Goal: Task Accomplishment & Management: Manage account settings

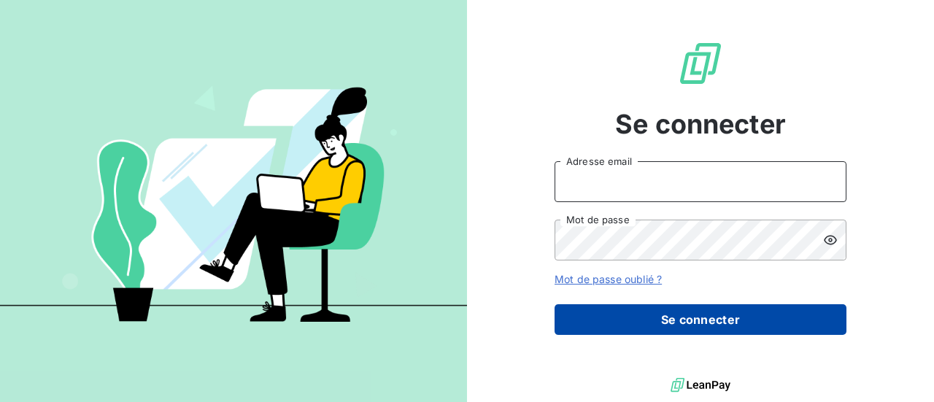
type input "[EMAIL_ADDRESS][DOMAIN_NAME]"
click at [687, 323] on button "Se connecter" at bounding box center [700, 319] width 292 height 31
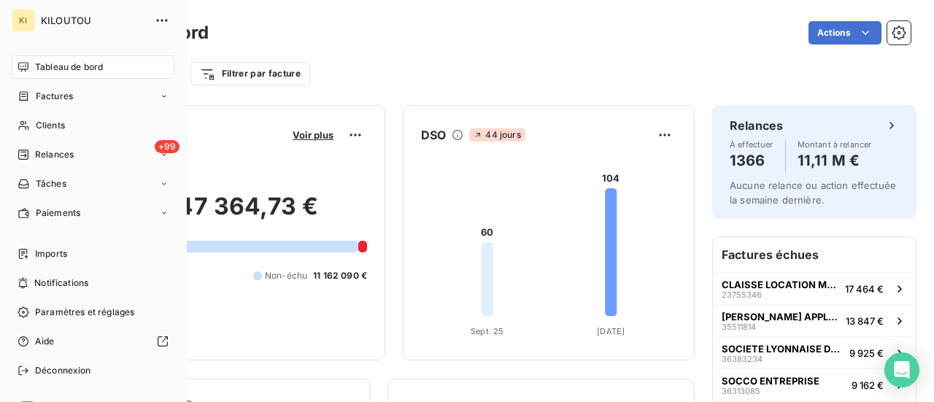
click at [7, 174] on html "KI KILOUTOU Tableau de bord Factures Clients +99 Relances Tâches Paiements Impo…" at bounding box center [467, 201] width 934 height 402
click at [27, 152] on icon at bounding box center [24, 155] width 12 height 12
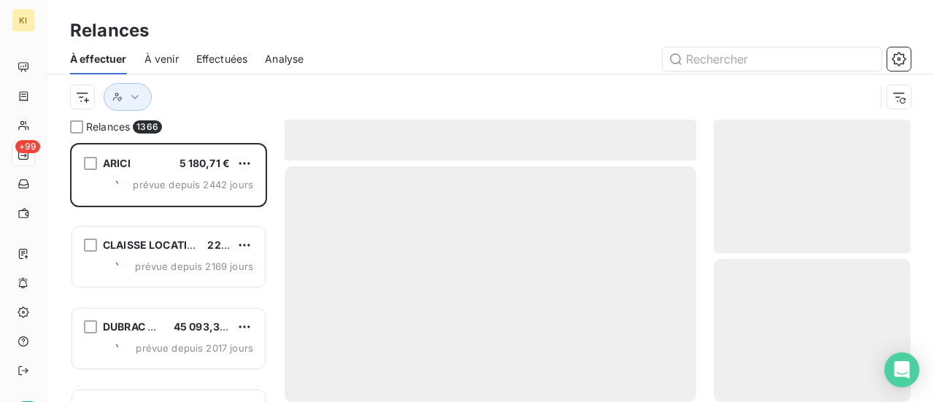
scroll to position [248, 185]
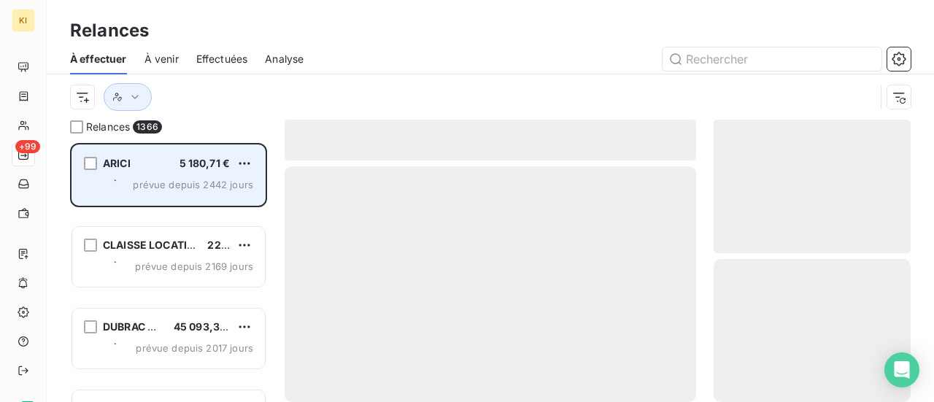
click at [198, 174] on div "ARICI 5 180,71 € prévue depuis 2442 jours" at bounding box center [168, 175] width 193 height 60
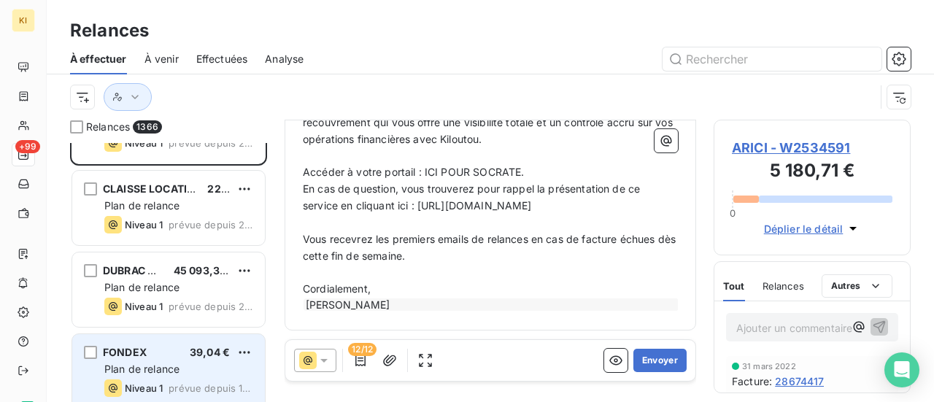
scroll to position [0, 0]
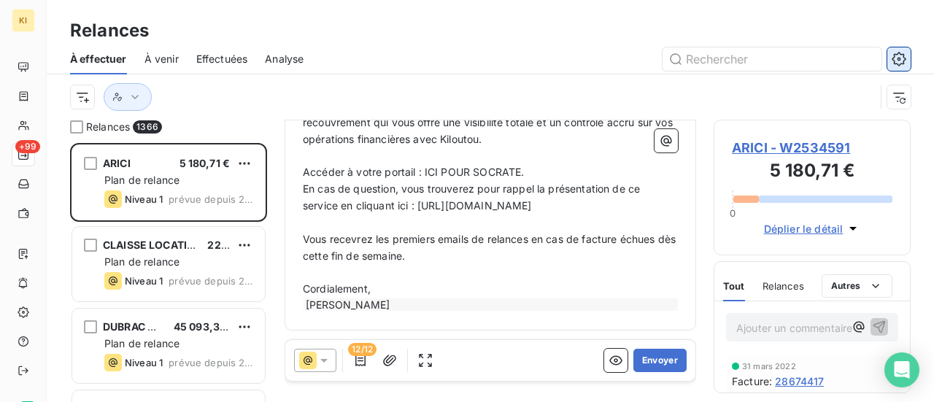
click at [904, 59] on icon "button" at bounding box center [898, 59] width 14 height 14
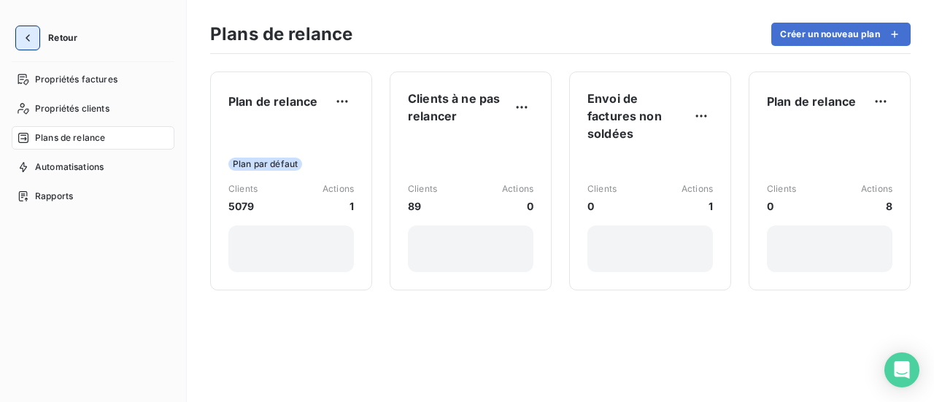
click at [30, 34] on icon "button" at bounding box center [27, 38] width 15 height 15
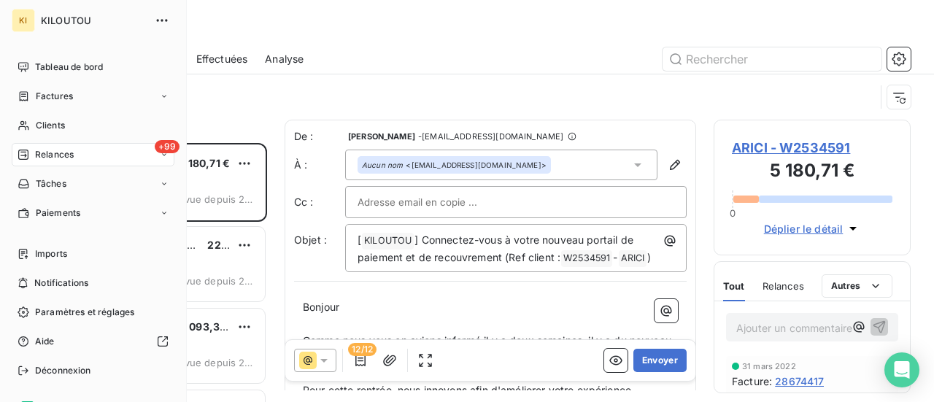
scroll to position [248, 185]
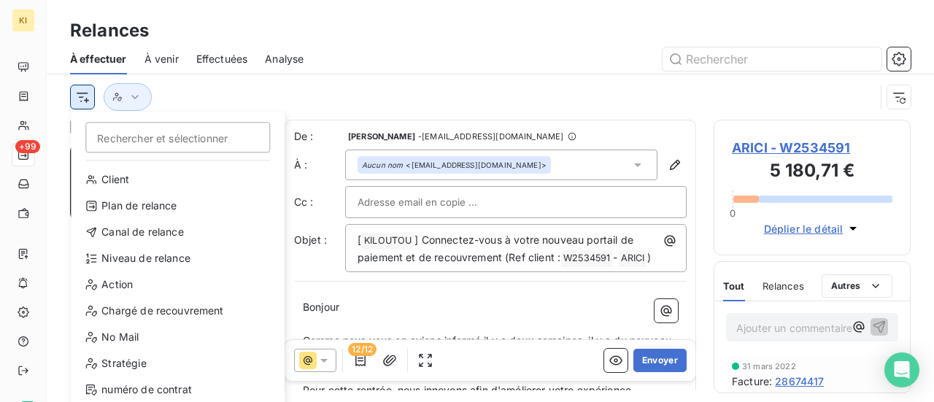
click at [85, 97] on html "KI +99 Relances À effectuer À venir Effectuées Analyse Rechercher et sélectionn…" at bounding box center [467, 201] width 934 height 402
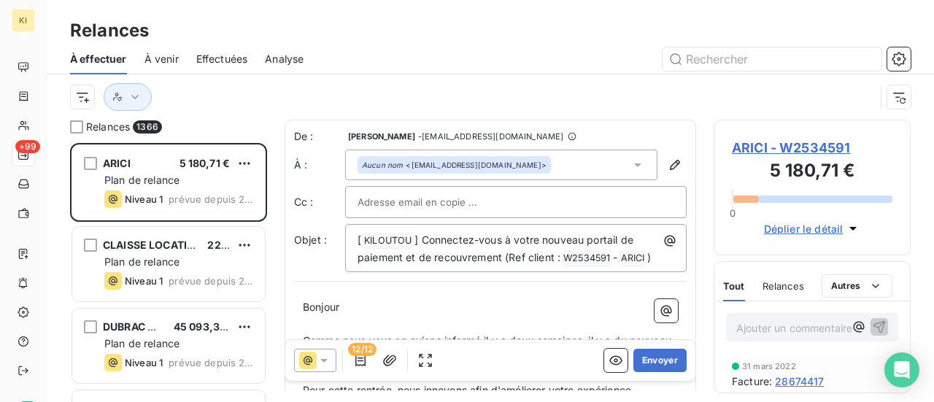
click at [411, 55] on html "KI +99 Relances À effectuer À venir Effectuées Analyse Relances 1366 ARICI 5 18…" at bounding box center [467, 201] width 934 height 402
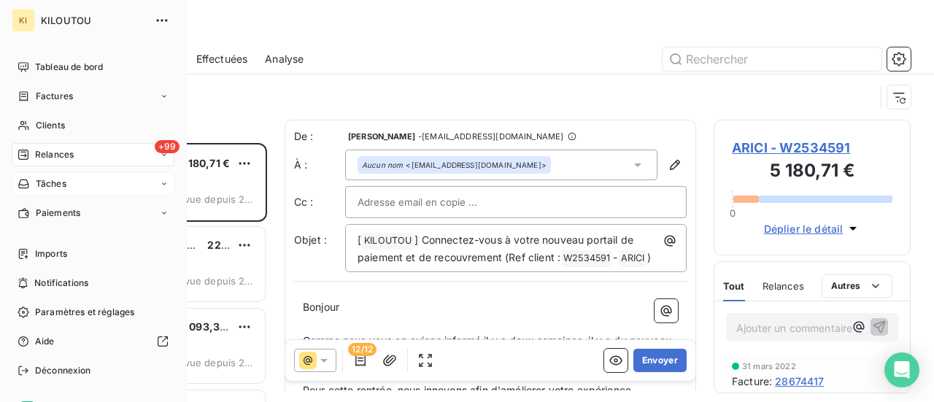
click at [147, 179] on div "Tâches" at bounding box center [93, 183] width 163 height 23
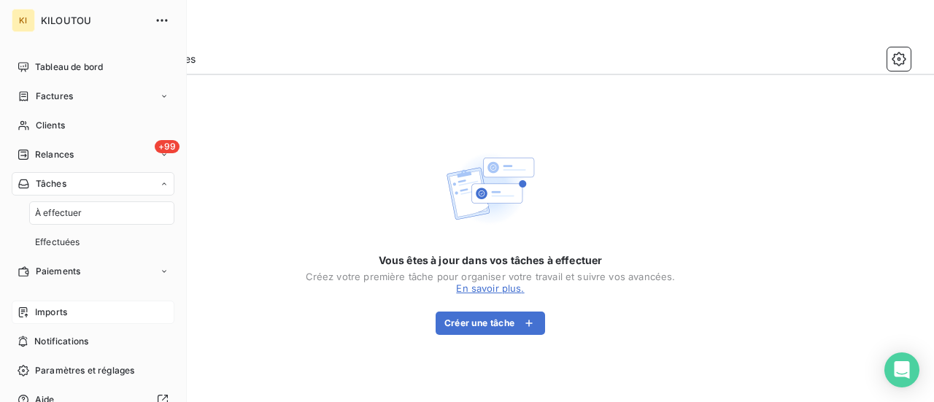
click at [58, 309] on span "Imports" at bounding box center [51, 312] width 32 height 13
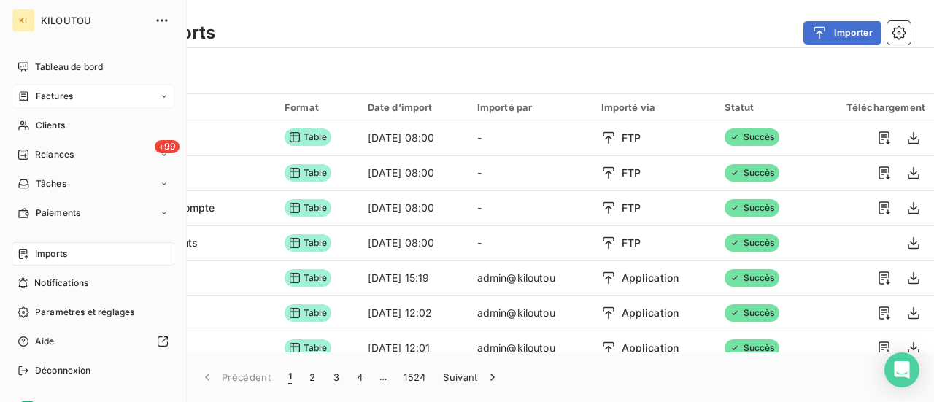
click at [27, 92] on icon at bounding box center [24, 95] width 9 height 9
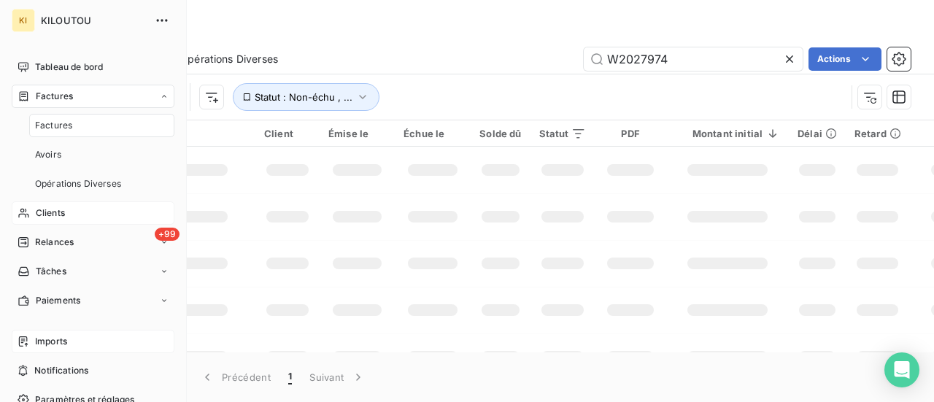
click at [51, 213] on span "Clients" at bounding box center [50, 212] width 29 height 13
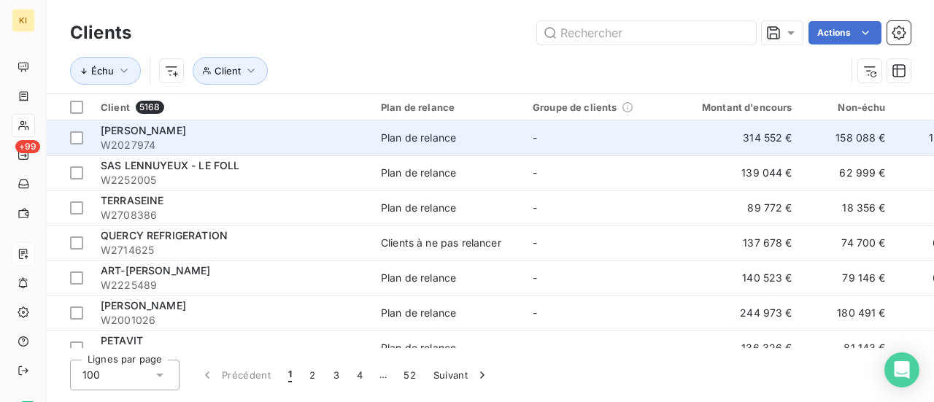
click at [182, 136] on div "[PERSON_NAME]" at bounding box center [232, 130] width 263 height 15
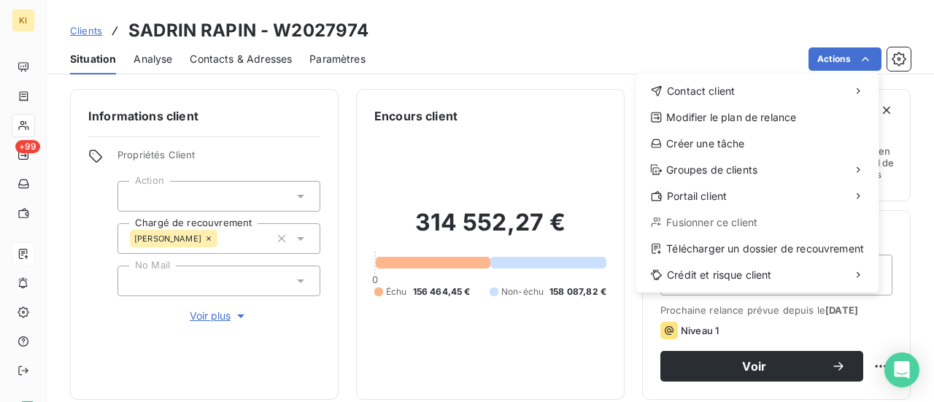
click at [478, 37] on html "KI +99 Clients SADRIN RAPIN - W2027974 Situation Analyse Contacts & Adresses Pa…" at bounding box center [467, 201] width 934 height 402
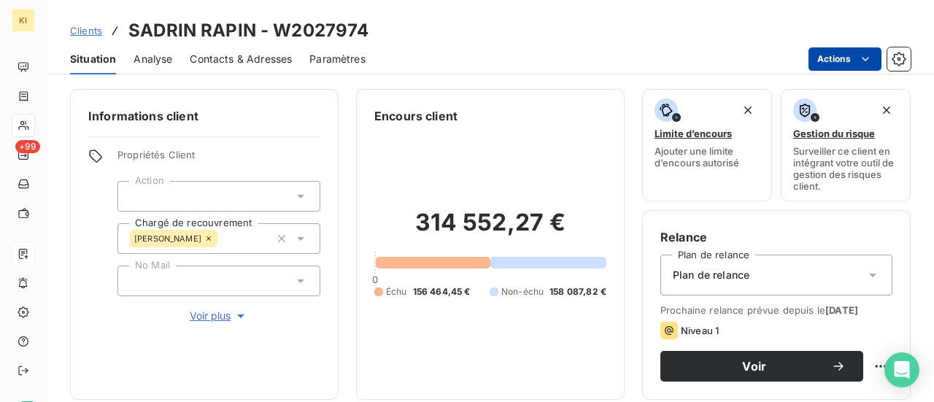
click at [853, 53] on html "KI +99 Clients SADRIN RAPIN - W2027974 Situation Analyse Contacts & Adresses Pa…" at bounding box center [467, 201] width 934 height 402
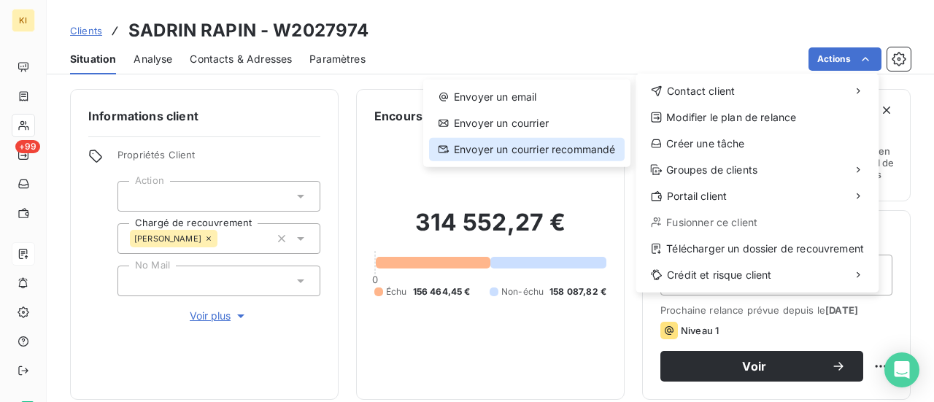
click at [515, 151] on div "Envoyer un courrier recommandé" at bounding box center [526, 149] width 195 height 23
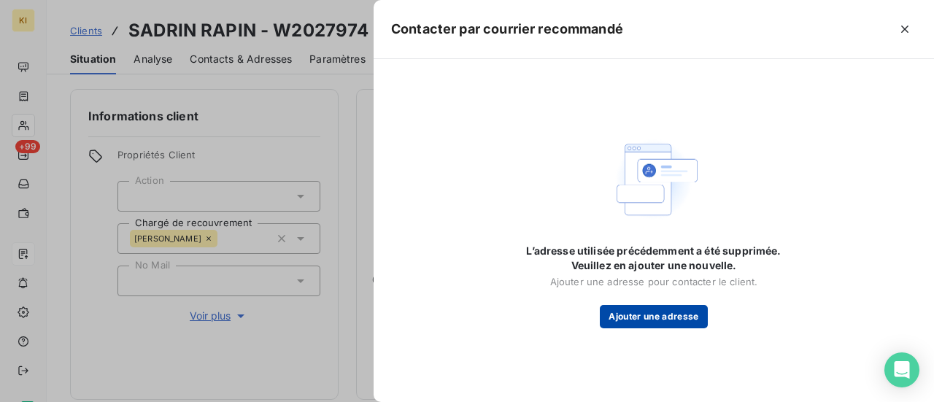
click at [671, 317] on button "Ajouter une adresse" at bounding box center [653, 316] width 107 height 23
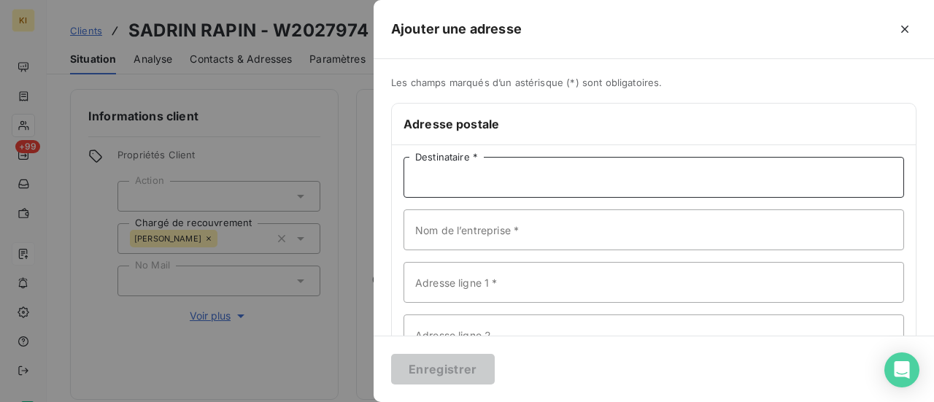
drag, startPoint x: 463, startPoint y: 176, endPoint x: 486, endPoint y: 174, distance: 23.4
click at [464, 176] on input "Destinataire *" at bounding box center [653, 177] width 500 height 41
type input "matthieu"
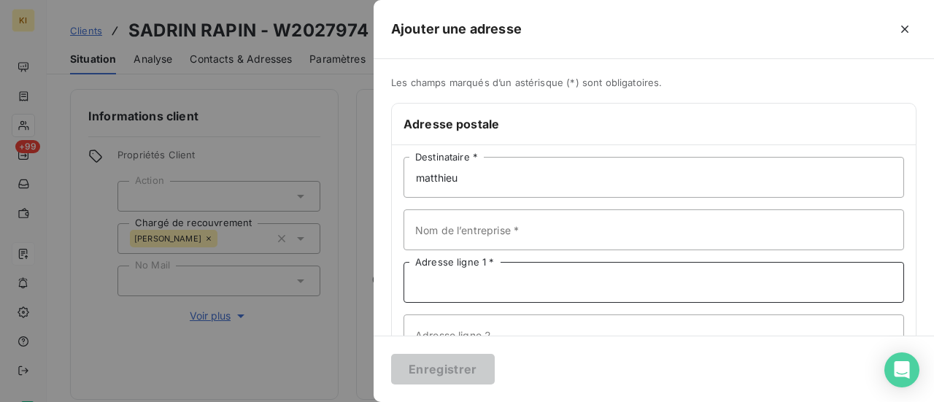
type input "[STREET_ADDRESS][PERSON_NAME]"
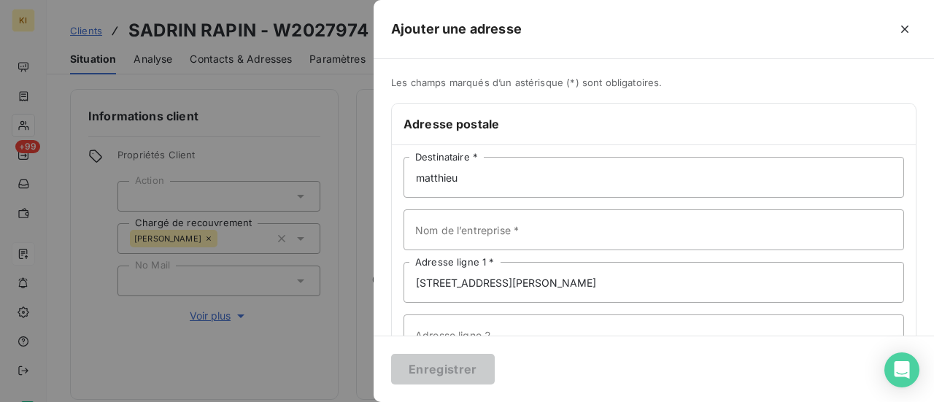
type input "59510"
type input "HEM"
type input "[GEOGRAPHIC_DATA]"
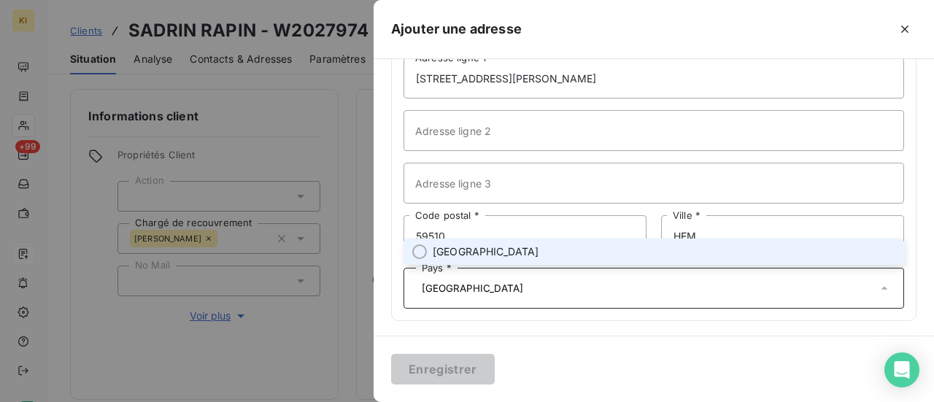
scroll to position [206, 0]
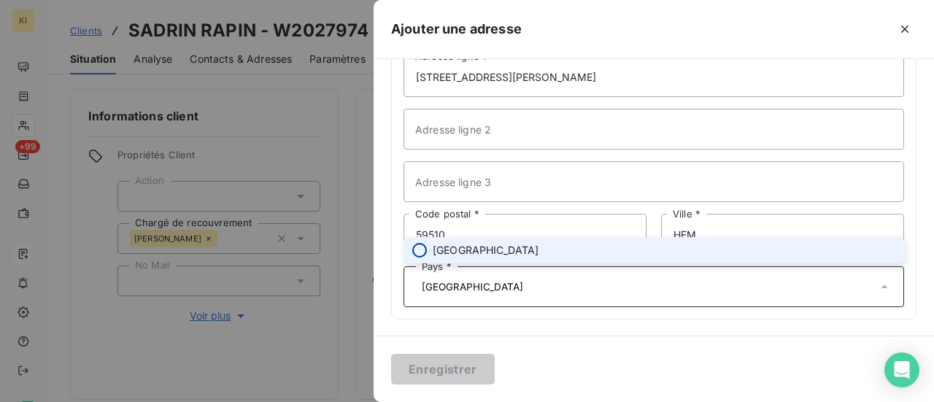
click at [424, 246] on input "radio" at bounding box center [419, 250] width 15 height 15
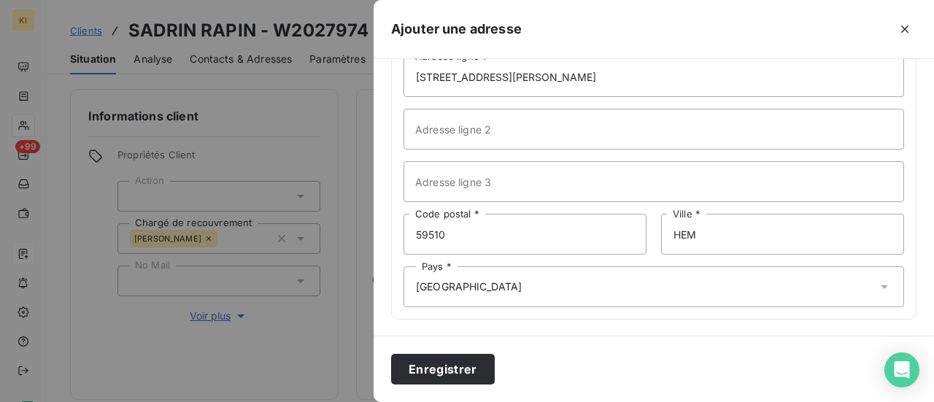
scroll to position [0, 0]
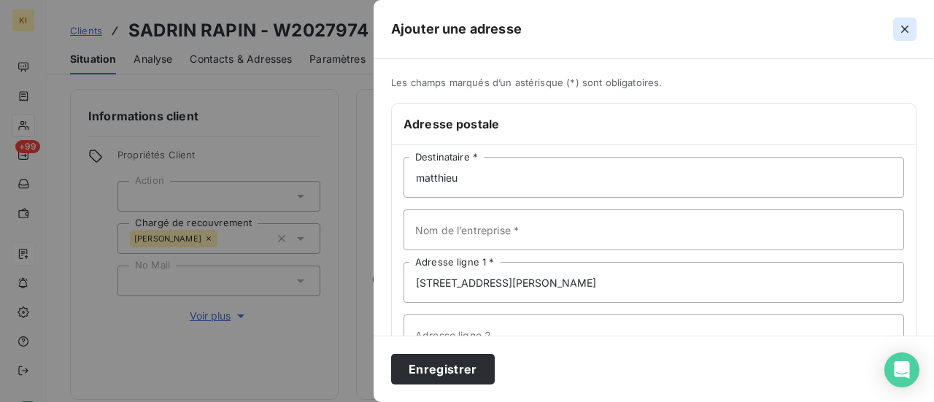
click at [906, 26] on icon "button" at bounding box center [904, 29] width 15 height 15
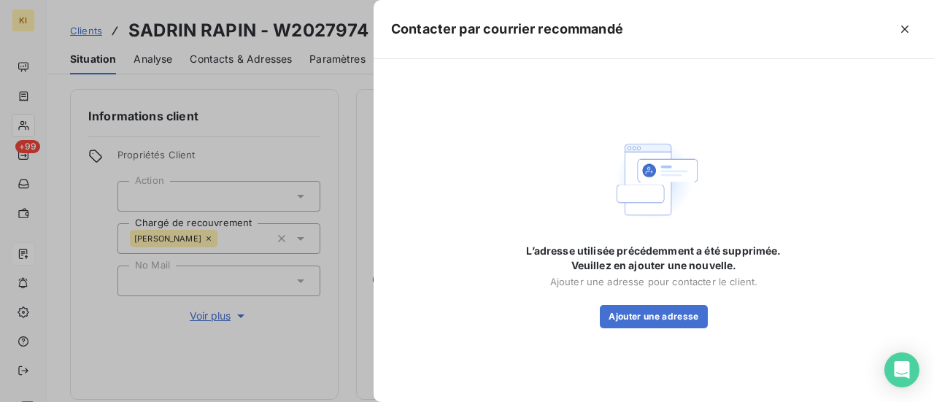
drag, startPoint x: 897, startPoint y: 31, endPoint x: 909, endPoint y: 32, distance: 11.8
click at [899, 32] on icon "button" at bounding box center [904, 29] width 15 height 15
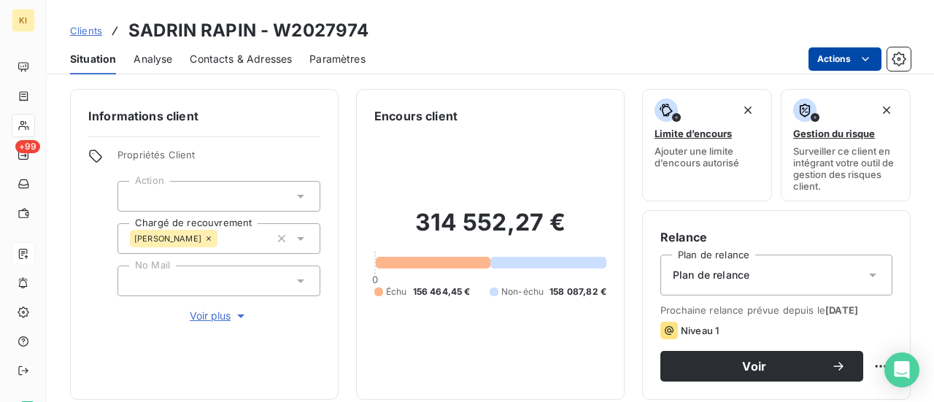
click at [842, 56] on html "KI +99 Clients SADRIN RAPIN - W2027974 Situation Analyse Contacts & Adresses Pa…" at bounding box center [467, 201] width 934 height 402
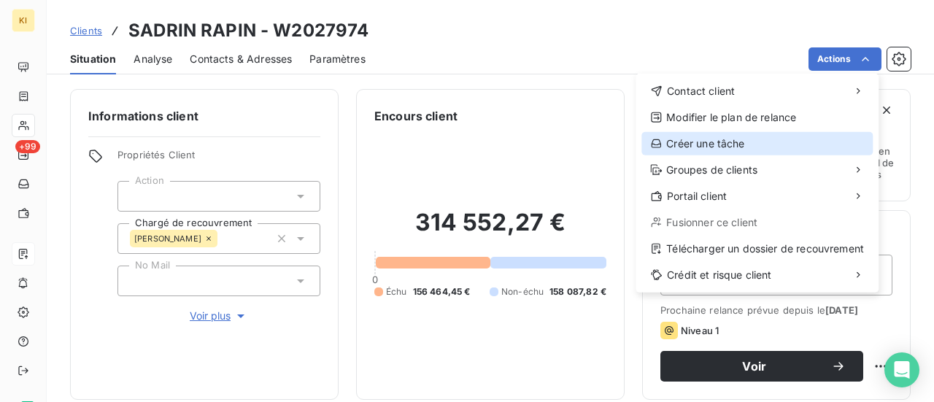
click at [694, 139] on div "Créer une tâche" at bounding box center [756, 143] width 231 height 23
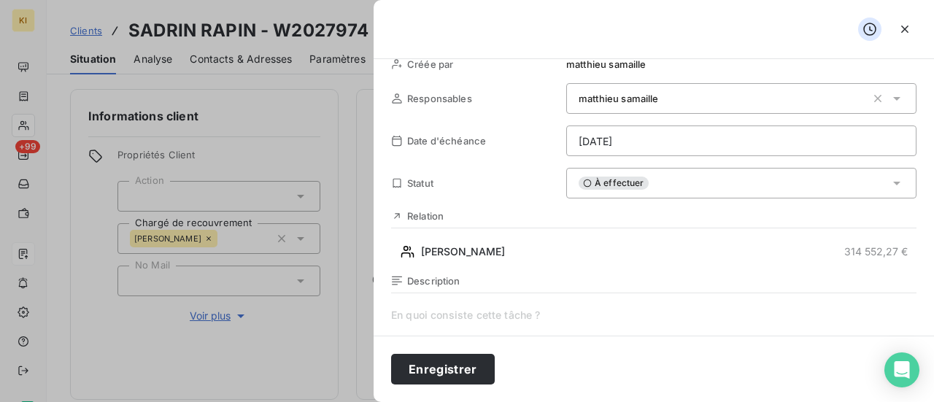
scroll to position [73, 0]
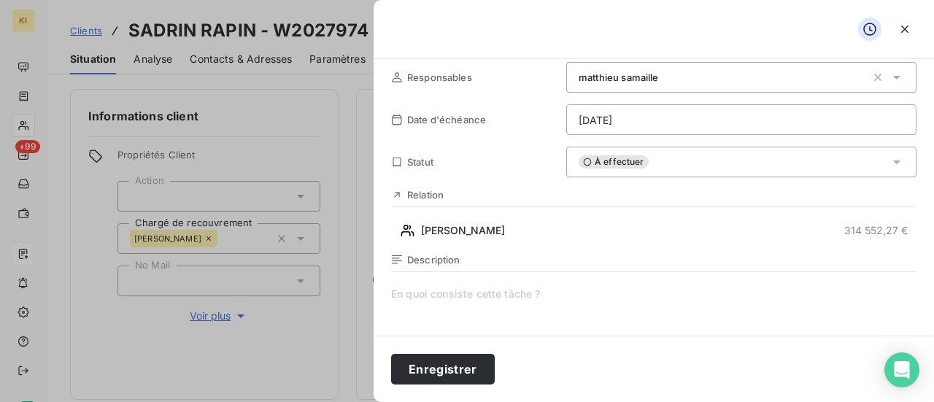
drag, startPoint x: 385, startPoint y: 257, endPoint x: 394, endPoint y: 257, distance: 8.8
click at [391, 257] on div "Créée par [PERSON_NAME] Responsables [PERSON_NAME] Date d'échéance [DATE] Statu…" at bounding box center [653, 197] width 560 height 276
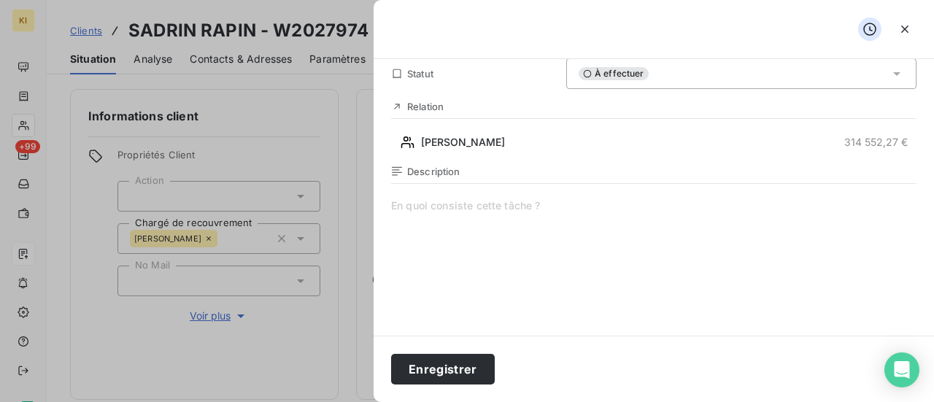
scroll to position [175, 0]
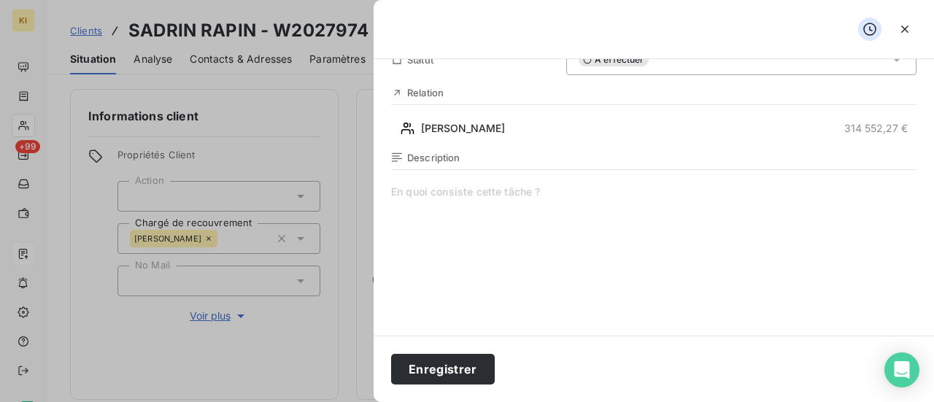
click at [414, 182] on div "Description" at bounding box center [653, 308] width 525 height 313
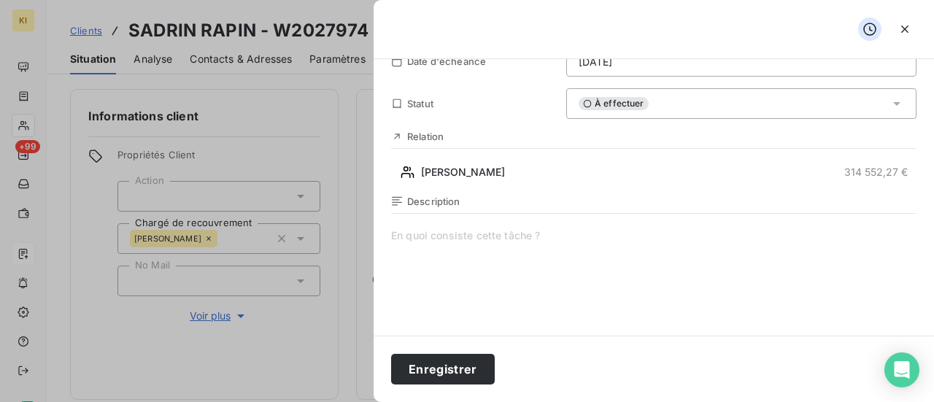
scroll to position [0, 0]
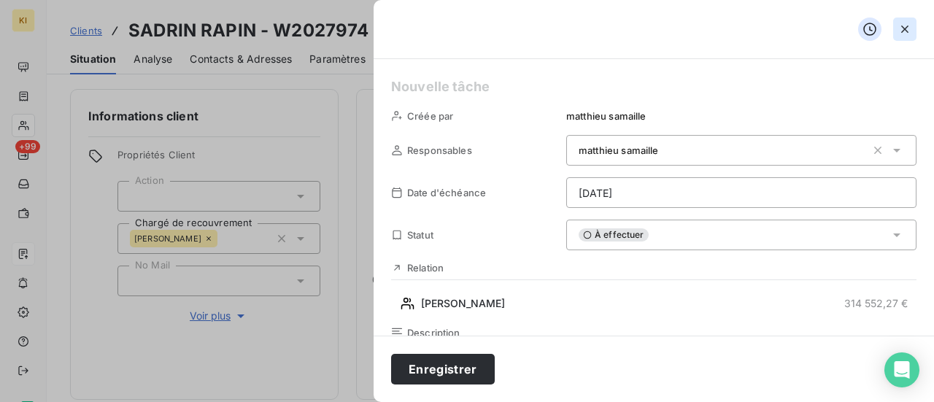
click at [909, 32] on icon "button" at bounding box center [904, 29] width 15 height 15
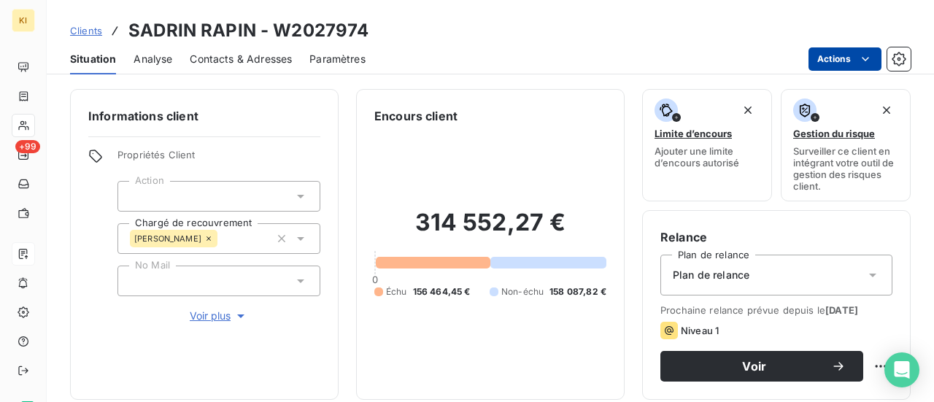
click at [814, 59] on html "KI +99 Clients SADRIN RAPIN - W2027974 Situation Analyse Contacts & Adresses Pa…" at bounding box center [467, 201] width 934 height 402
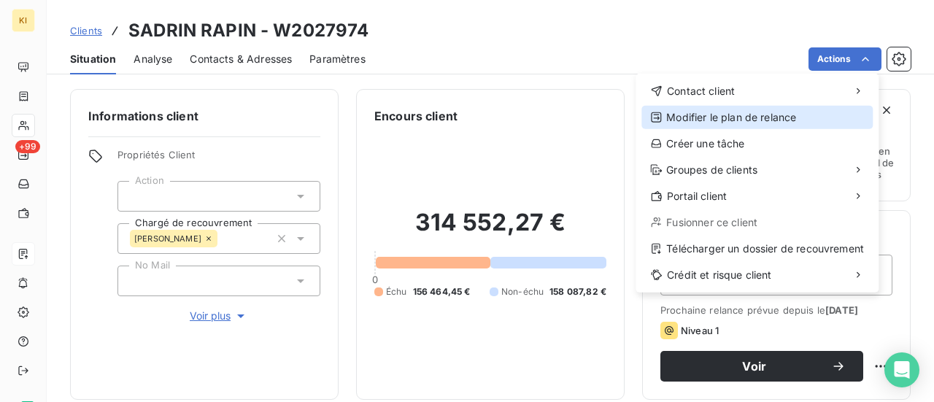
click at [724, 112] on div "Modifier le plan de relance" at bounding box center [756, 117] width 231 height 23
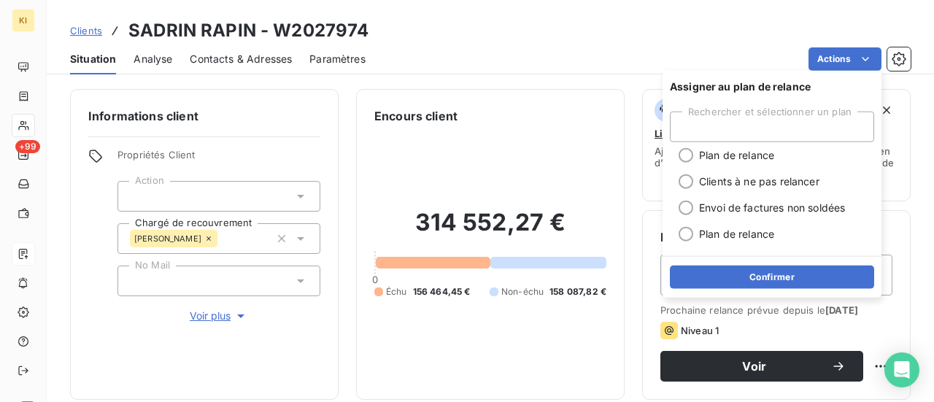
click at [847, 52] on html "KI +99 Clients SADRIN RAPIN - W2027974 Situation Analyse Contacts & Adresses Pa…" at bounding box center [467, 201] width 934 height 402
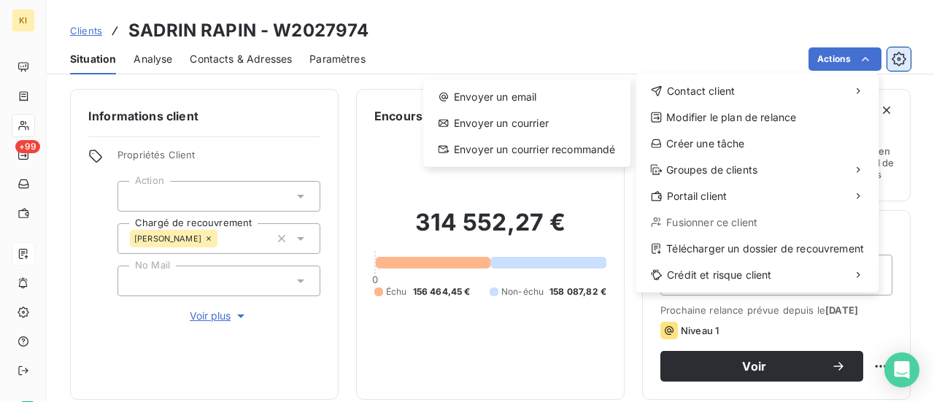
click at [909, 55] on html "KI +99 Clients SADRIN RAPIN - W2027974 Situation Analyse Contacts & Adresses Pa…" at bounding box center [467, 201] width 934 height 402
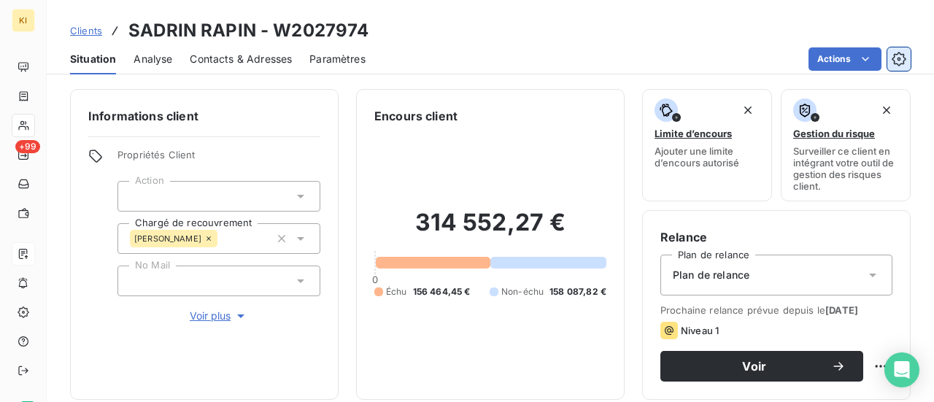
click at [899, 57] on icon "button" at bounding box center [898, 59] width 15 height 15
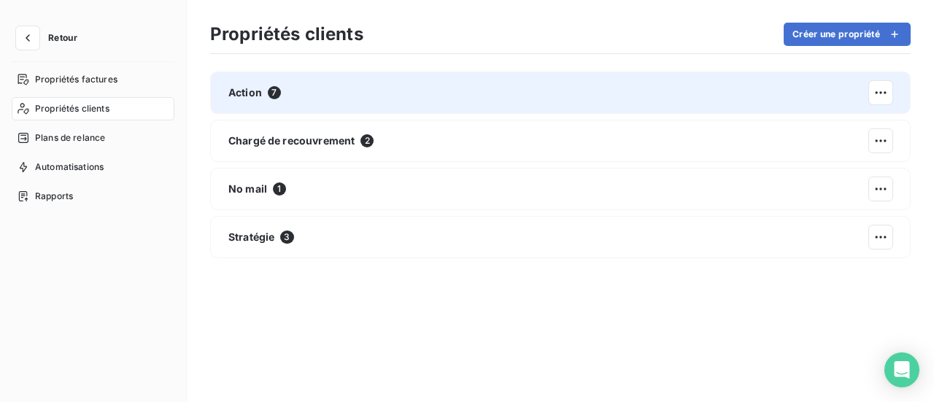
click at [241, 84] on div "Action 7" at bounding box center [560, 92] width 700 height 42
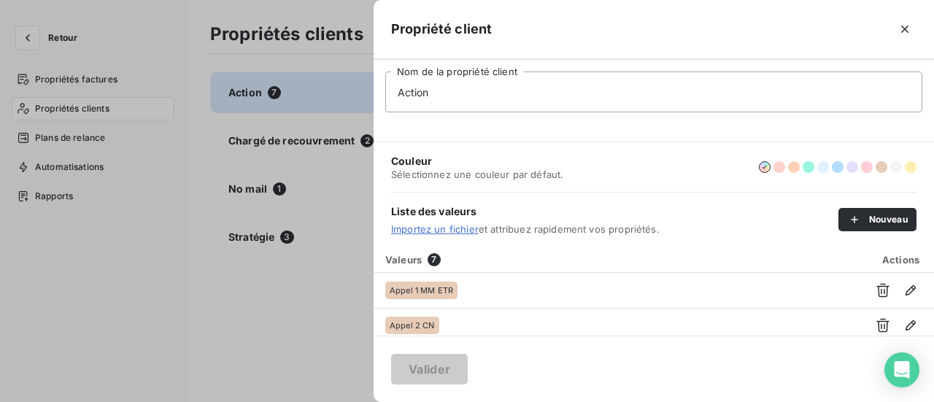
click at [283, 320] on div at bounding box center [467, 201] width 934 height 402
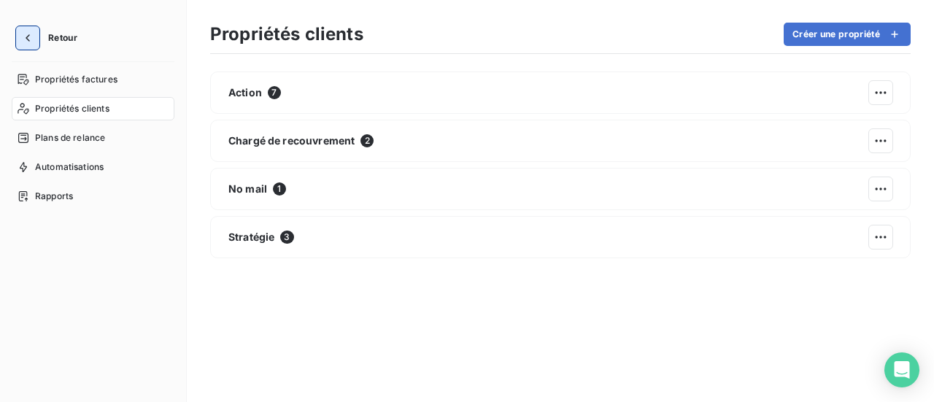
click at [34, 40] on icon "button" at bounding box center [27, 38] width 15 height 15
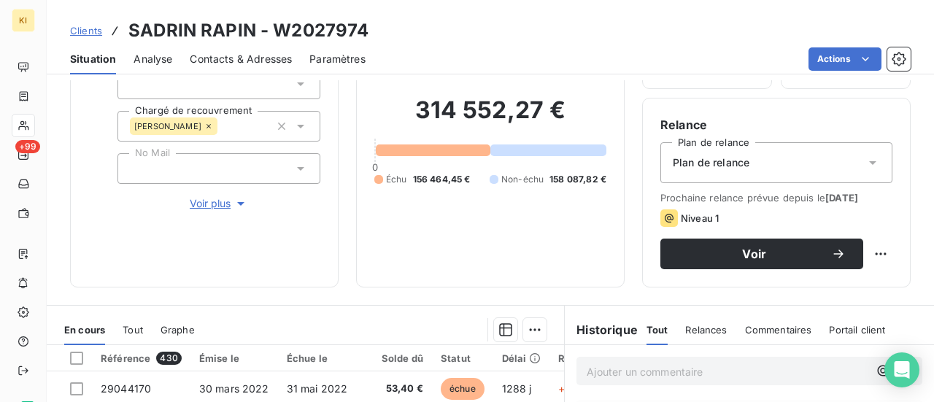
scroll to position [146, 0]
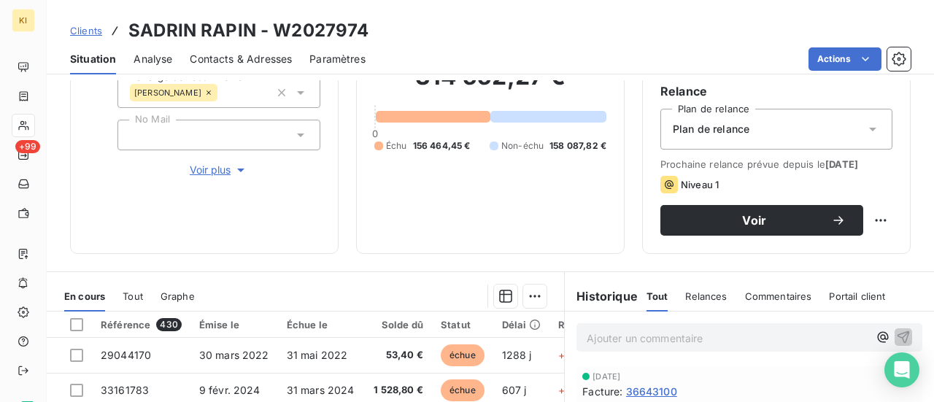
click at [870, 222] on html "KI +99 Clients SADRIN RAPIN - W2027974 Situation Analyse Contacts & Adresses Pa…" at bounding box center [467, 201] width 934 height 402
click at [624, 51] on html "KI +99 Clients SADRIN RAPIN - W2027974 Situation Analyse Contacts & Adresses Pa…" at bounding box center [467, 201] width 934 height 402
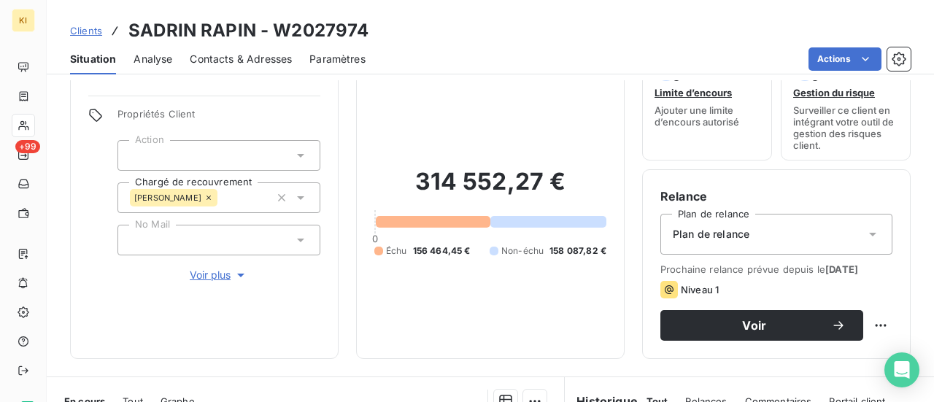
scroll to position [0, 0]
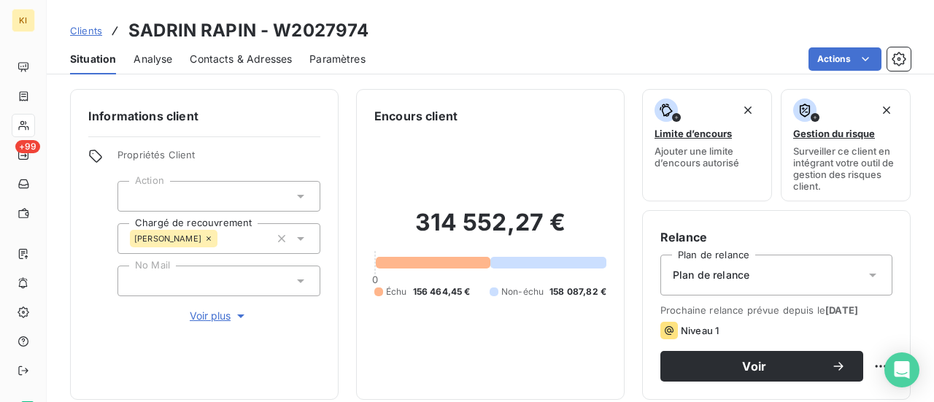
click at [239, 314] on icon "button" at bounding box center [240, 316] width 7 height 4
click at [231, 357] on icon "button" at bounding box center [238, 358] width 15 height 15
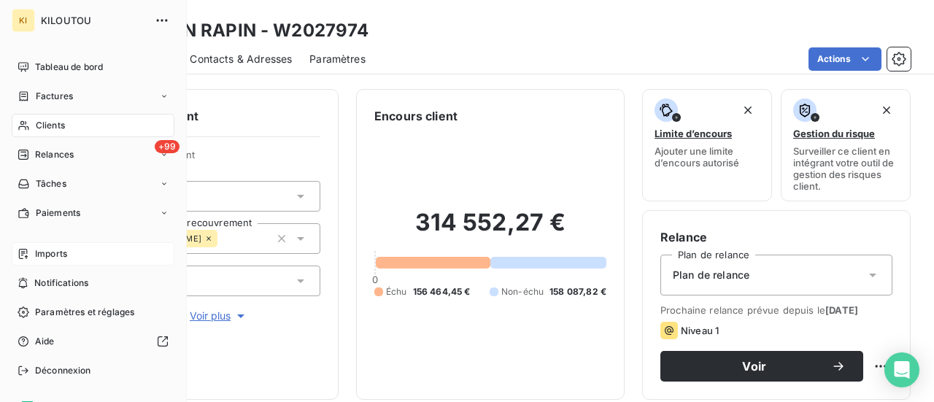
click at [68, 256] on div "Imports" at bounding box center [93, 253] width 163 height 23
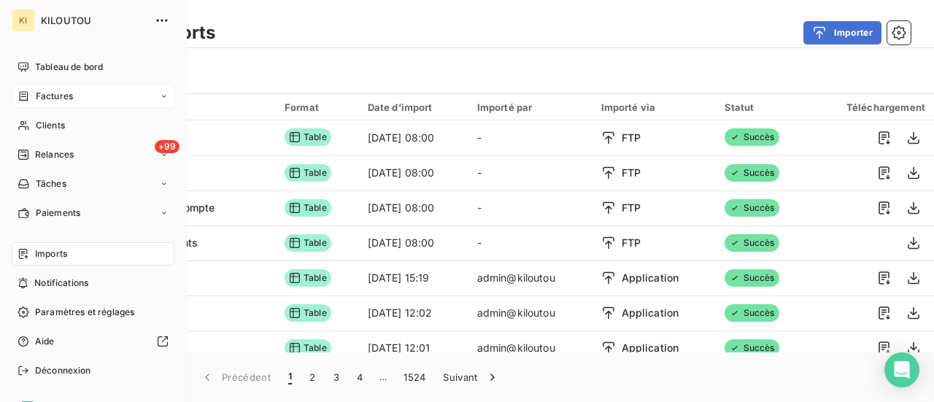
click at [61, 97] on span "Factures" at bounding box center [54, 96] width 37 height 13
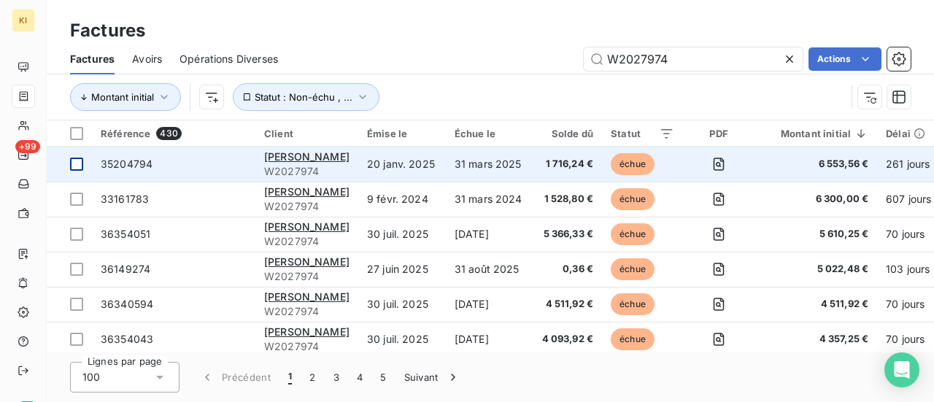
click at [75, 170] on div at bounding box center [76, 164] width 13 height 13
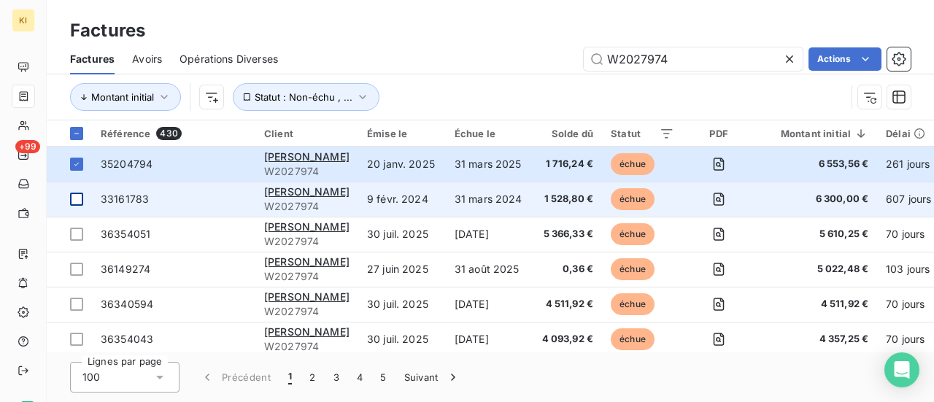
click at [80, 202] on div at bounding box center [76, 199] width 13 height 13
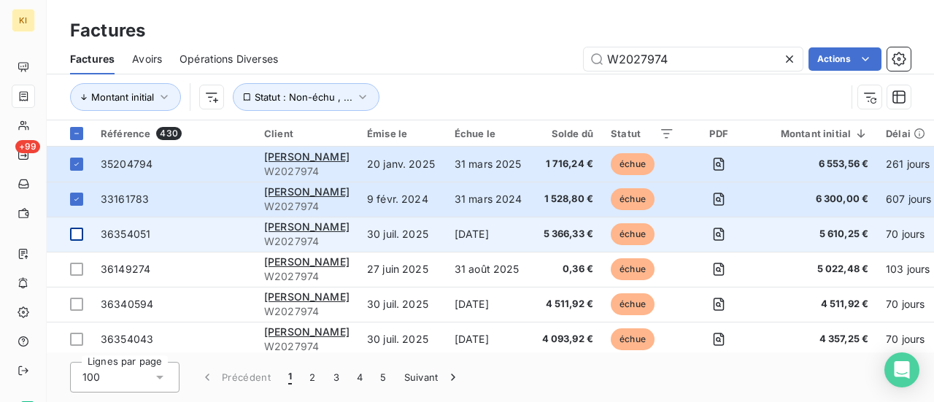
click at [81, 236] on div at bounding box center [76, 234] width 13 height 13
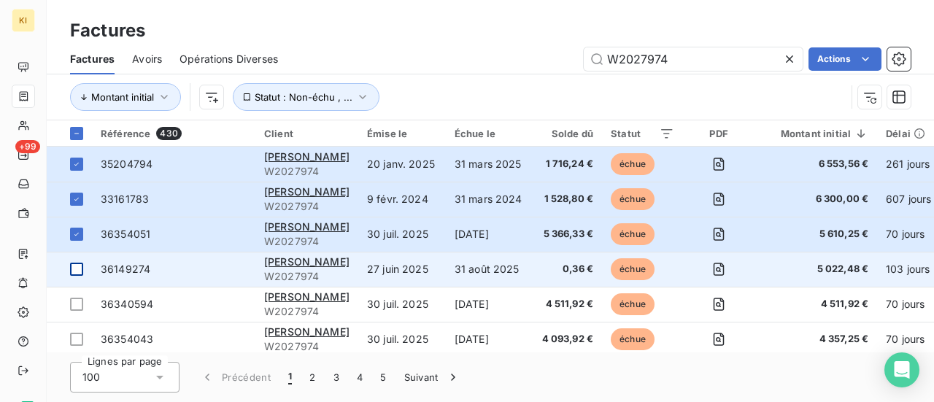
click at [76, 271] on div at bounding box center [76, 269] width 13 height 13
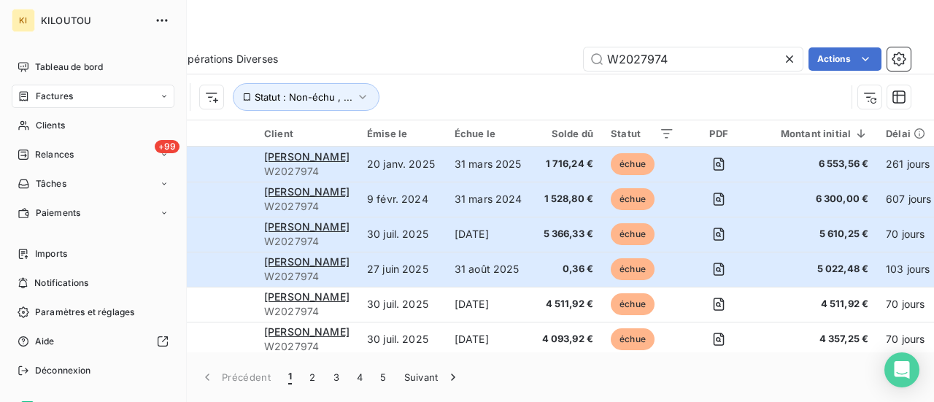
click at [45, 105] on div "Factures" at bounding box center [93, 96] width 163 height 23
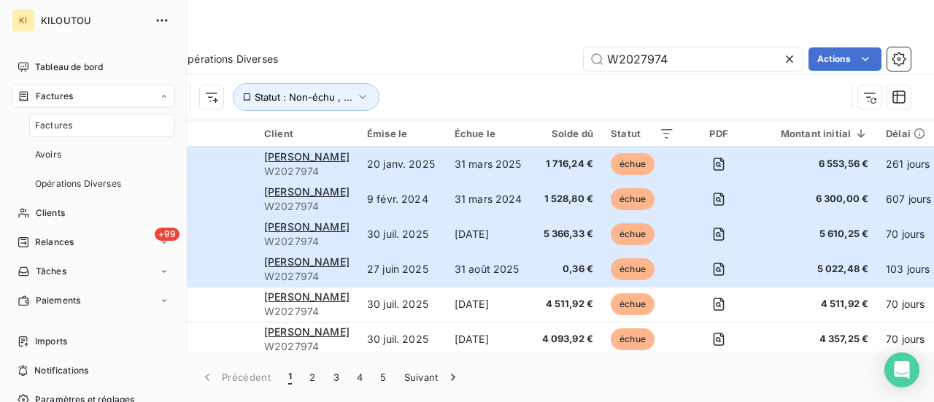
click at [65, 126] on span "Factures" at bounding box center [53, 125] width 37 height 13
click at [54, 92] on span "Factures" at bounding box center [54, 96] width 37 height 13
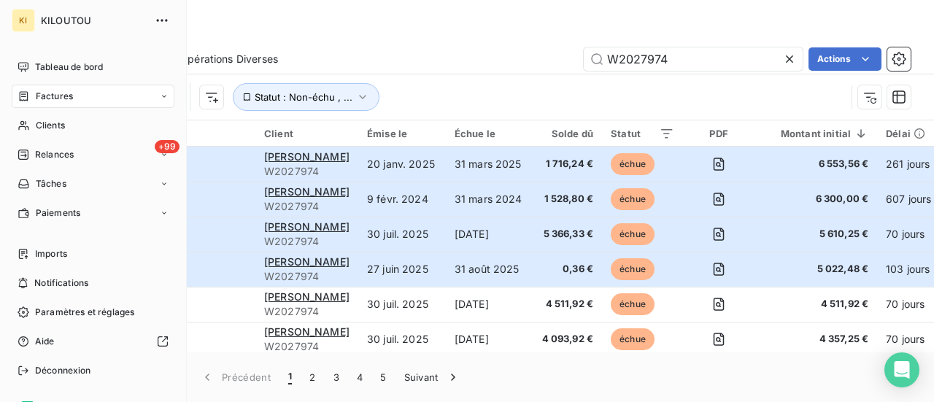
click at [69, 98] on span "Factures" at bounding box center [54, 96] width 37 height 13
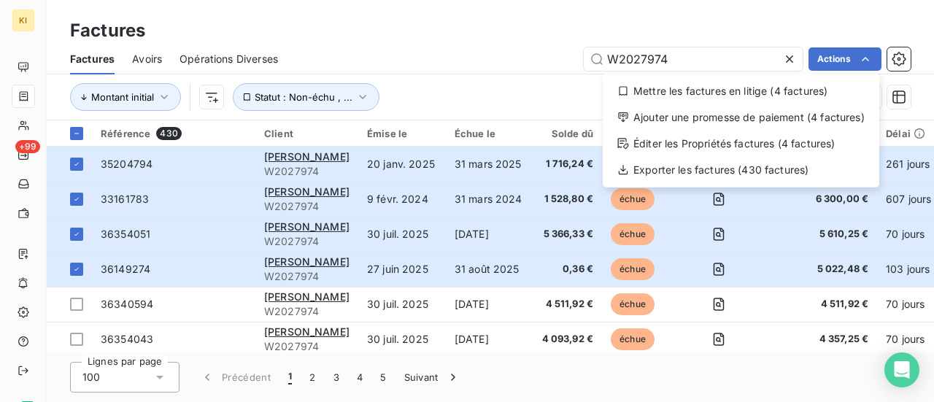
click at [437, 36] on html "KI +99 Factures Factures Avoirs Opérations Diverses W2027974 Actions Mettre les…" at bounding box center [467, 201] width 934 height 402
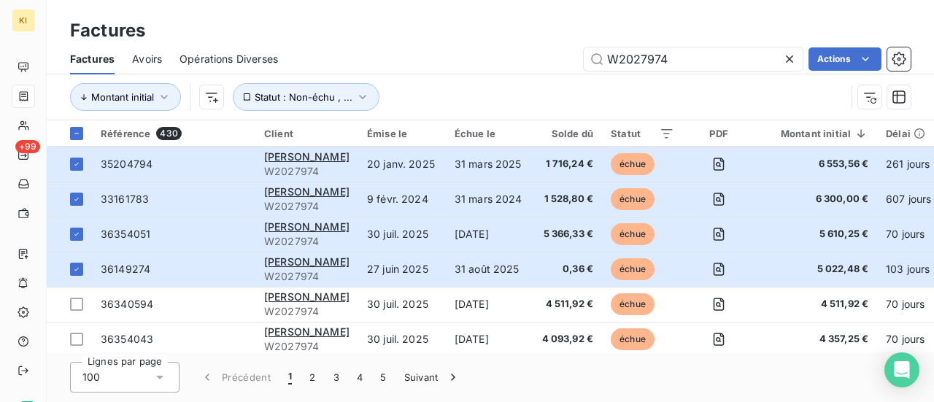
click at [437, 35] on div "Factures" at bounding box center [490, 31] width 887 height 26
click at [451, 36] on div "Factures" at bounding box center [490, 31] width 887 height 26
